Goal: Information Seeking & Learning: Learn about a topic

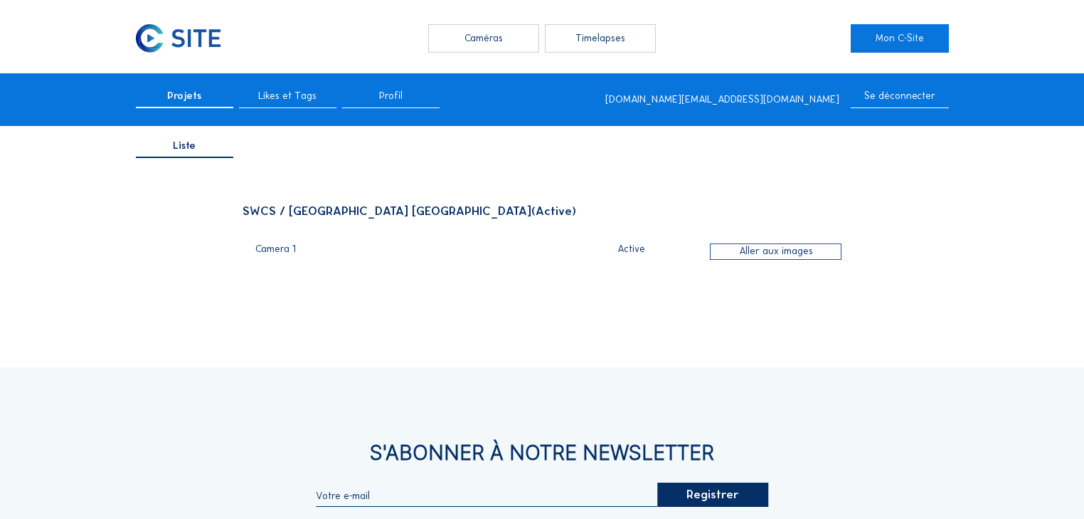
click at [500, 17] on div "Caméras Timelapses Mon C-Site Projets Likes et Tags Profil [DOMAIN_NAME][EMAIL_…" at bounding box center [542, 388] width 1084 height 777
click at [505, 34] on div "Caméras" at bounding box center [483, 38] width 110 height 28
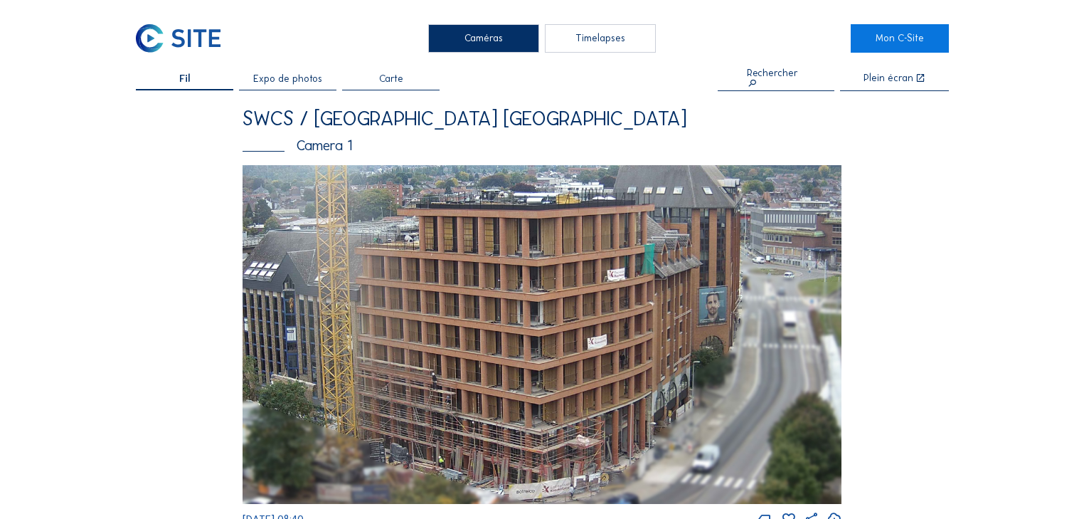
click at [521, 320] on img at bounding box center [543, 334] width 600 height 339
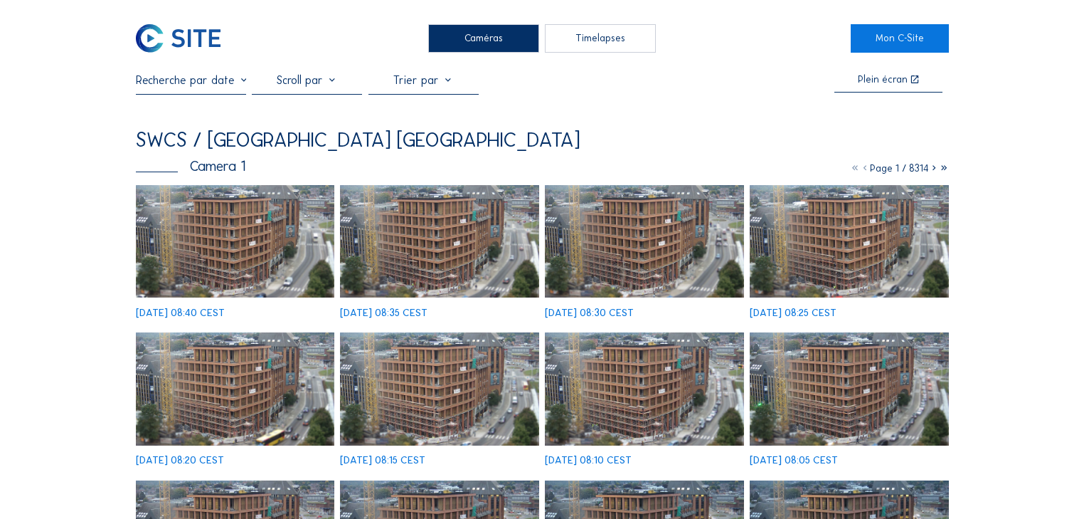
click at [212, 236] on img at bounding box center [235, 241] width 199 height 112
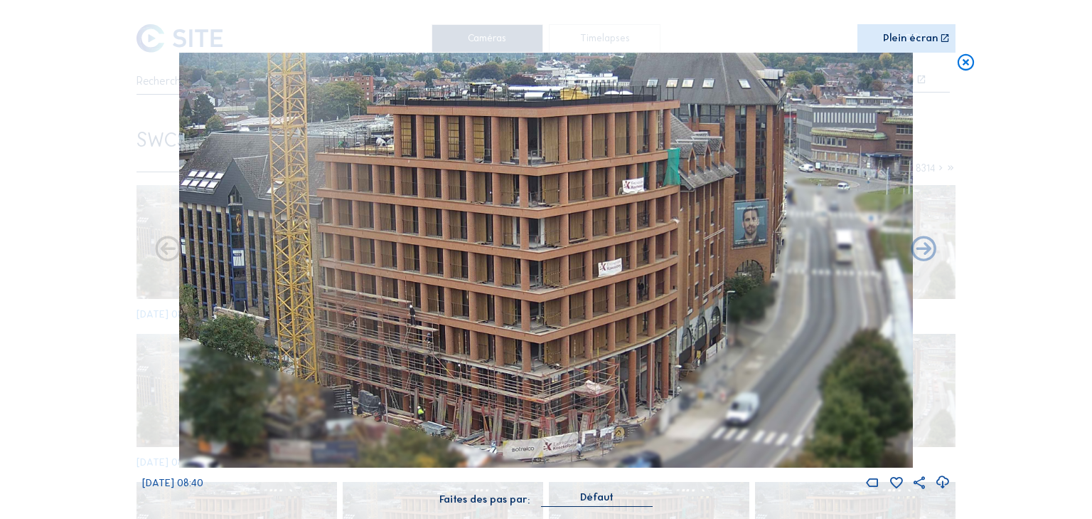
click at [972, 63] on icon at bounding box center [966, 63] width 20 height 21
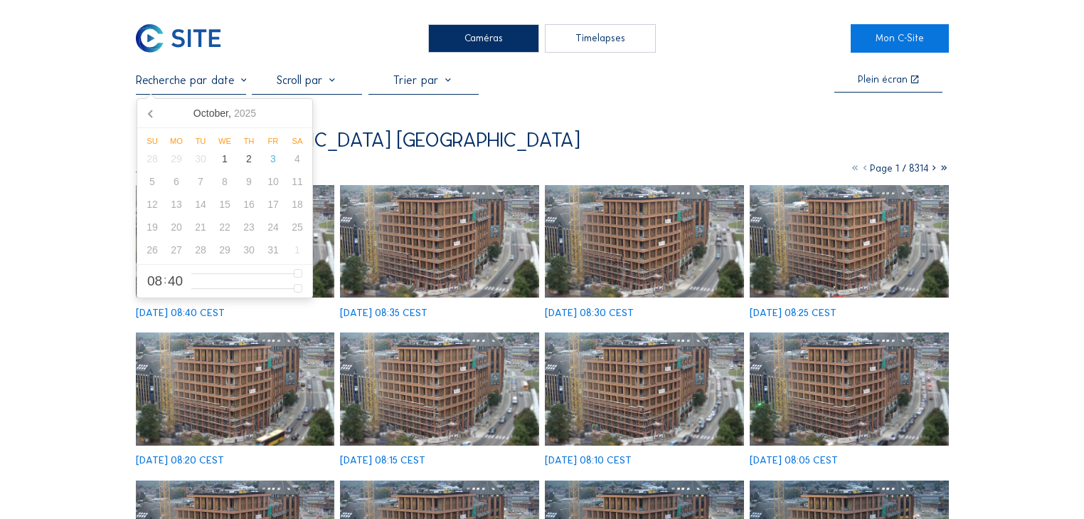
click at [219, 83] on input "text" at bounding box center [191, 80] width 110 height 14
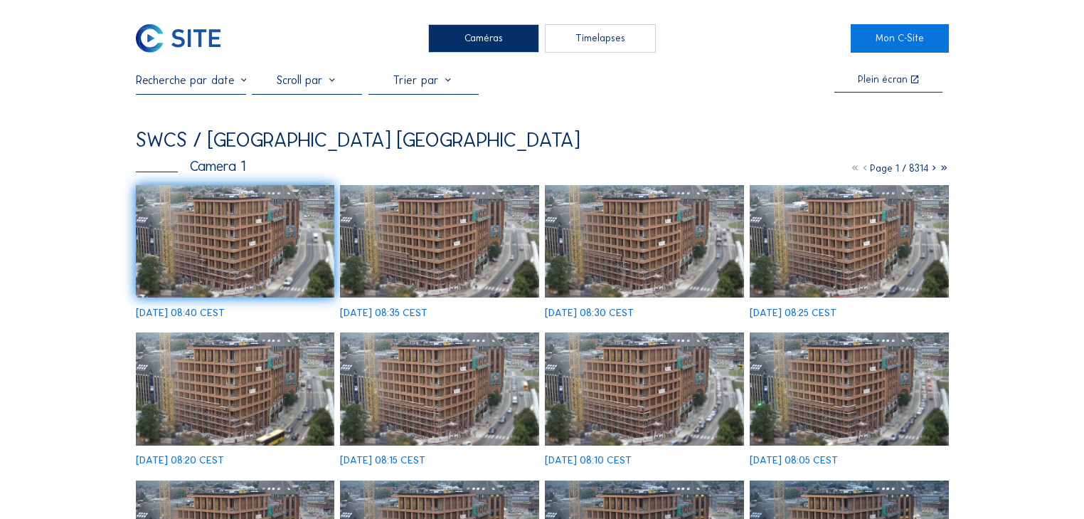
click at [292, 38] on div "Caméras Timelapses" at bounding box center [542, 38] width 618 height 28
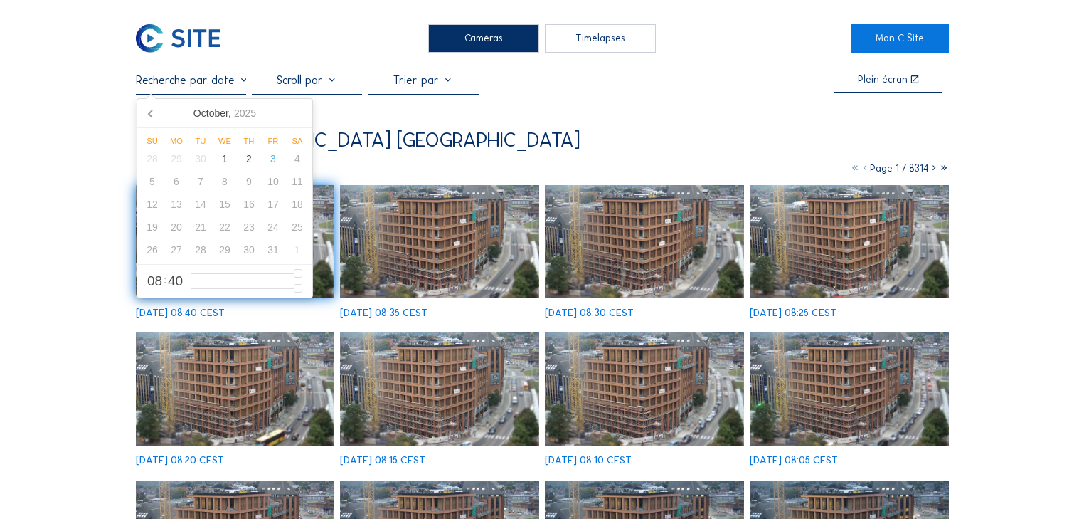
click at [212, 85] on input "text" at bounding box center [191, 80] width 110 height 14
click at [250, 162] on div "2" at bounding box center [249, 158] width 24 height 23
type input "[DATE] 08:40"
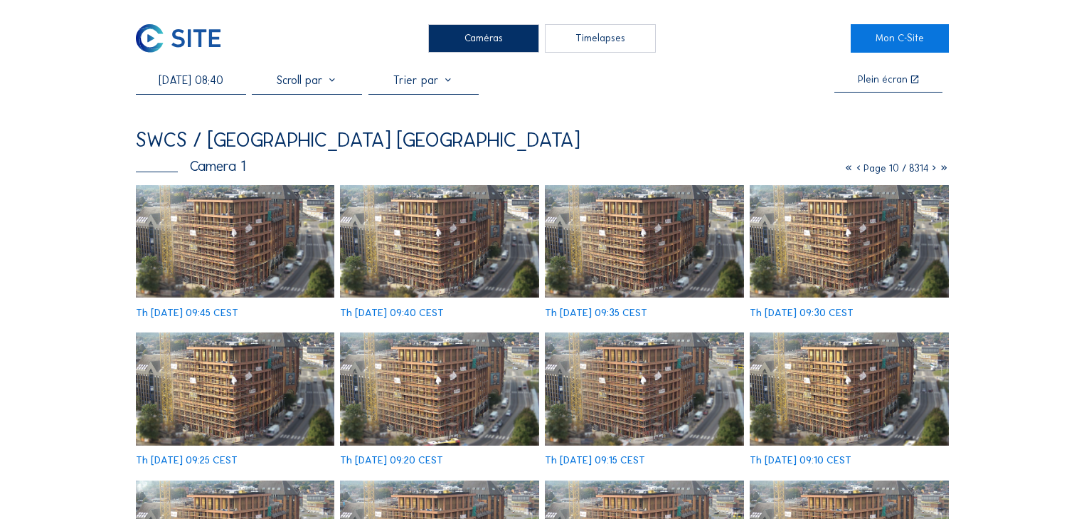
click at [339, 46] on div "Caméras Timelapses" at bounding box center [542, 38] width 618 height 28
click at [193, 238] on img at bounding box center [235, 241] width 199 height 112
